Goal: Navigation & Orientation: Find specific page/section

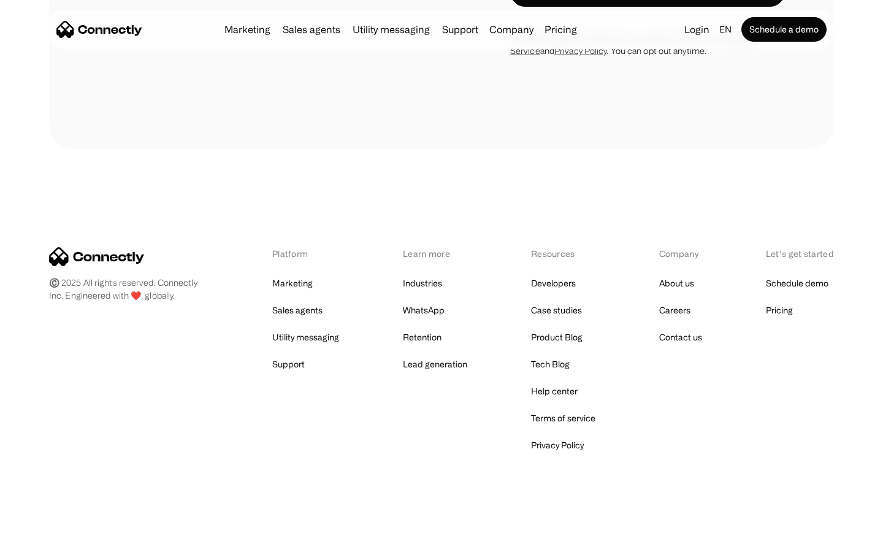
scroll to position [1035, 0]
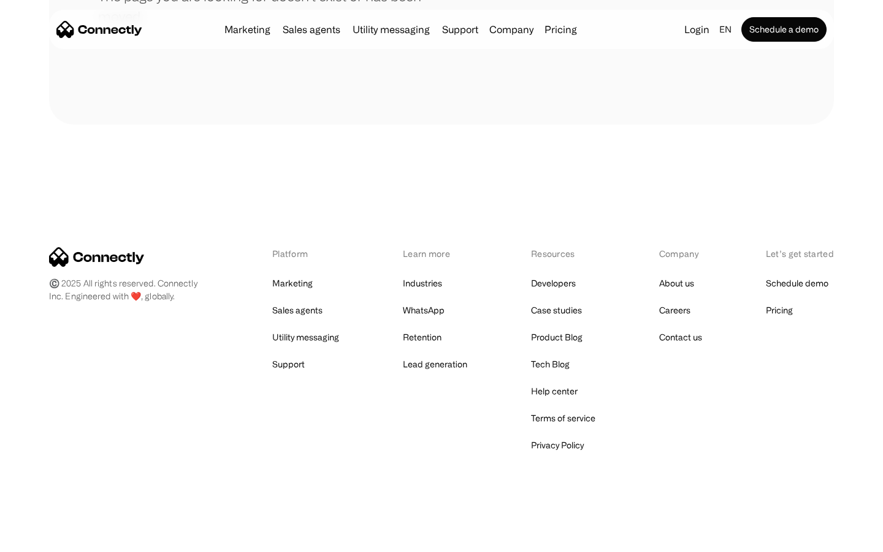
scroll to position [224, 0]
